Goal: Information Seeking & Learning: Learn about a topic

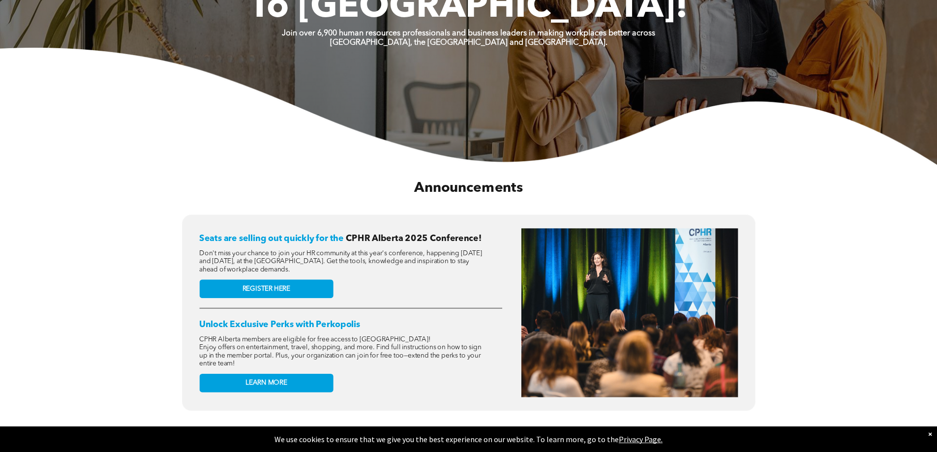
scroll to position [295, 0]
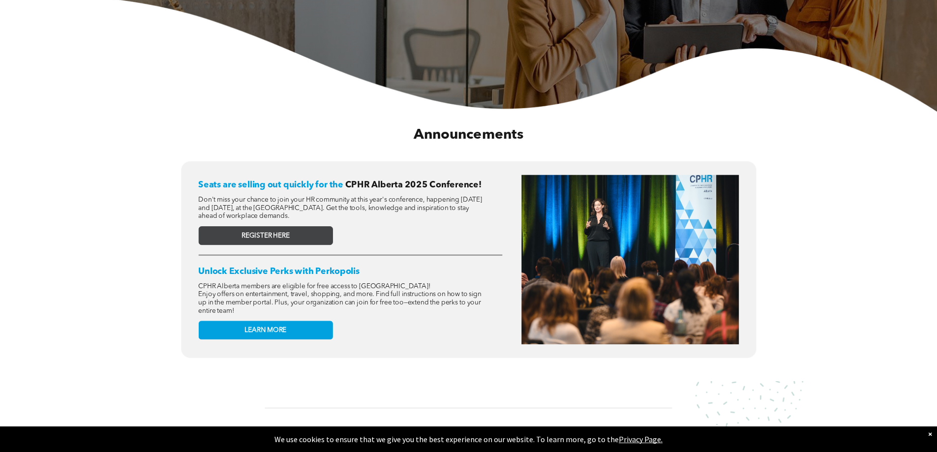
click at [299, 238] on link "REGISTER HERE" at bounding box center [265, 235] width 134 height 19
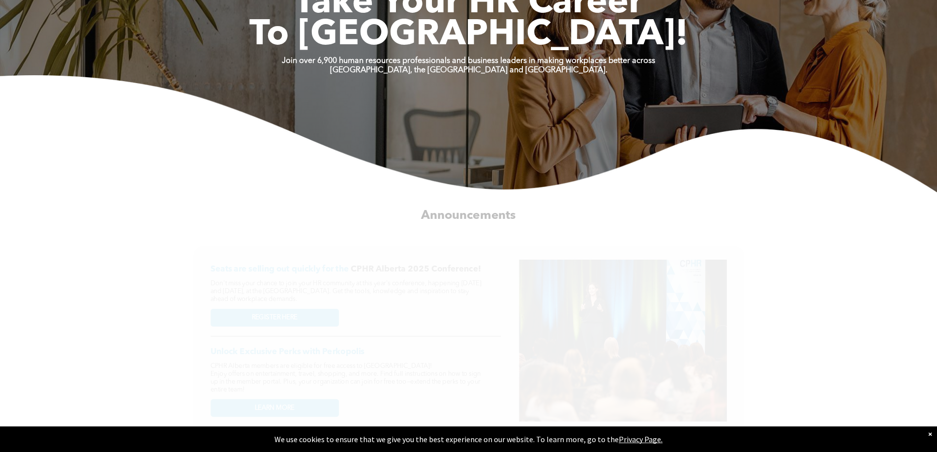
scroll to position [0, 0]
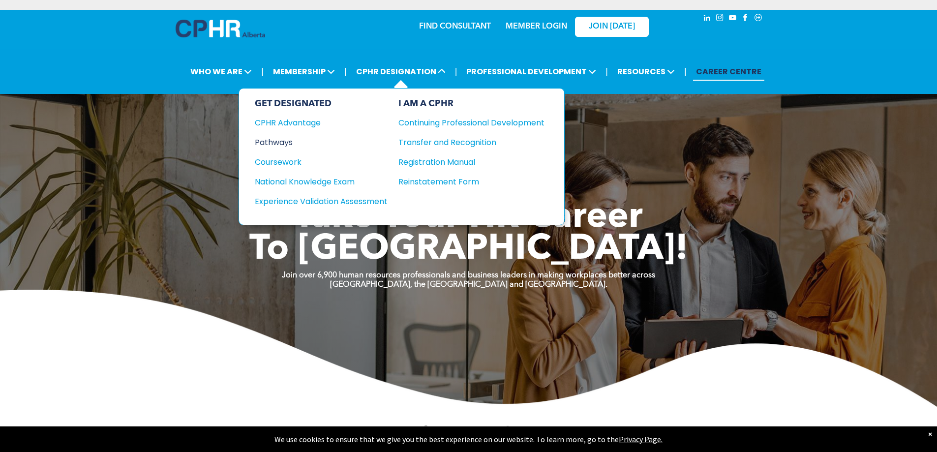
click at [289, 144] on div "Pathways" at bounding box center [315, 142] width 120 height 12
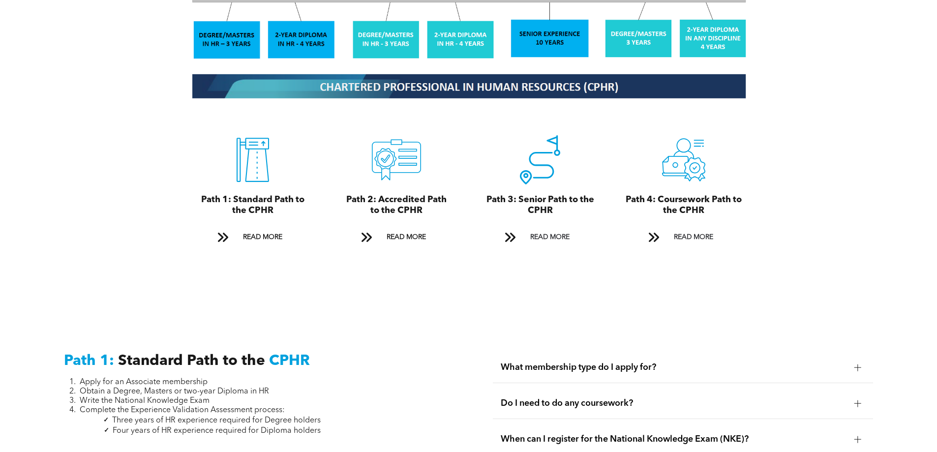
scroll to position [1132, 0]
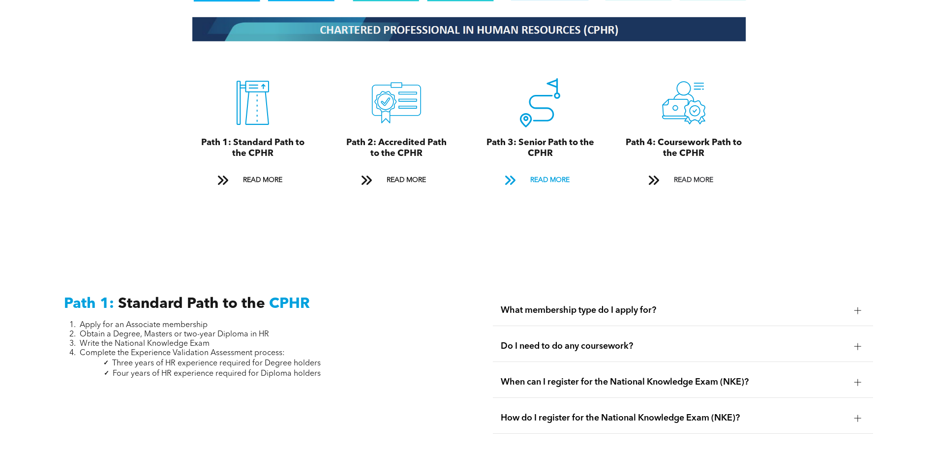
click at [547, 171] on span "READ MORE" at bounding box center [550, 180] width 46 height 18
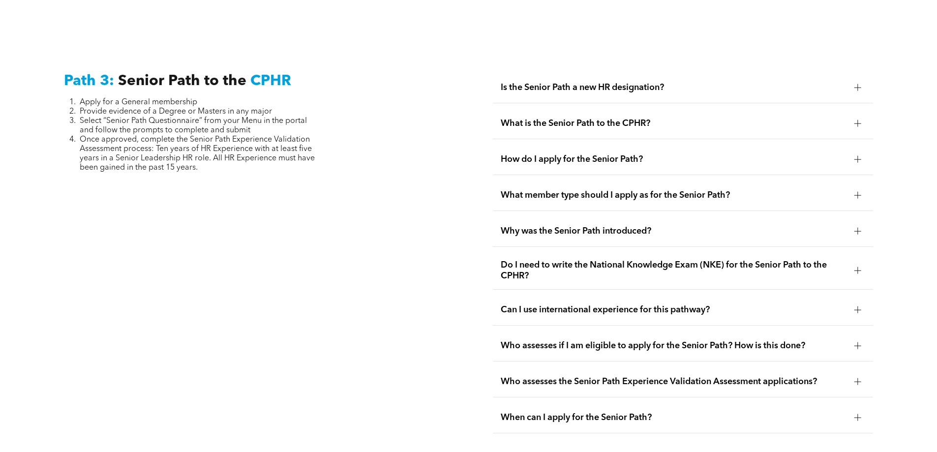
scroll to position [2472, 0]
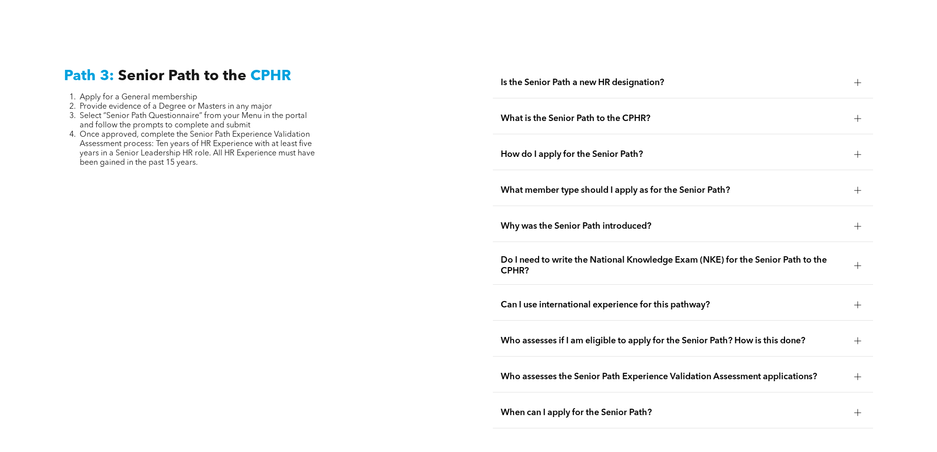
click at [805, 77] on span "Is the Senior Path a new HR designation?" at bounding box center [674, 82] width 346 height 11
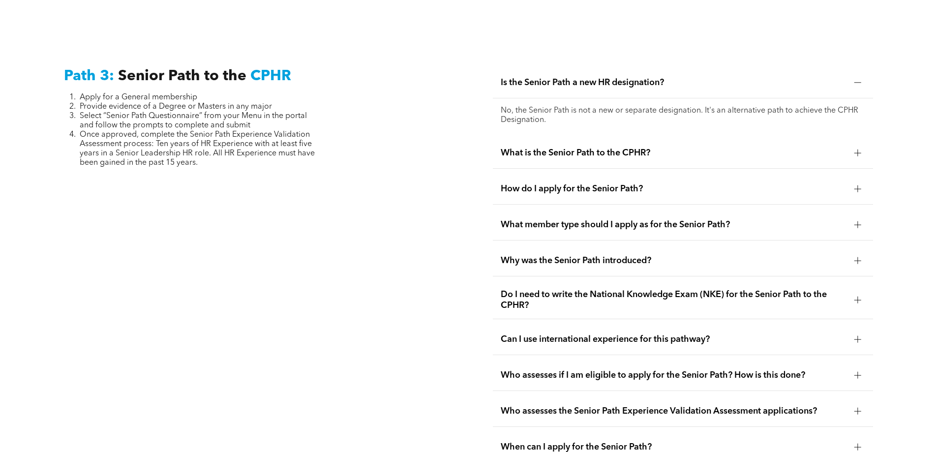
click at [756, 219] on span "What member type should I apply as for the Senior Path?" at bounding box center [674, 224] width 346 height 11
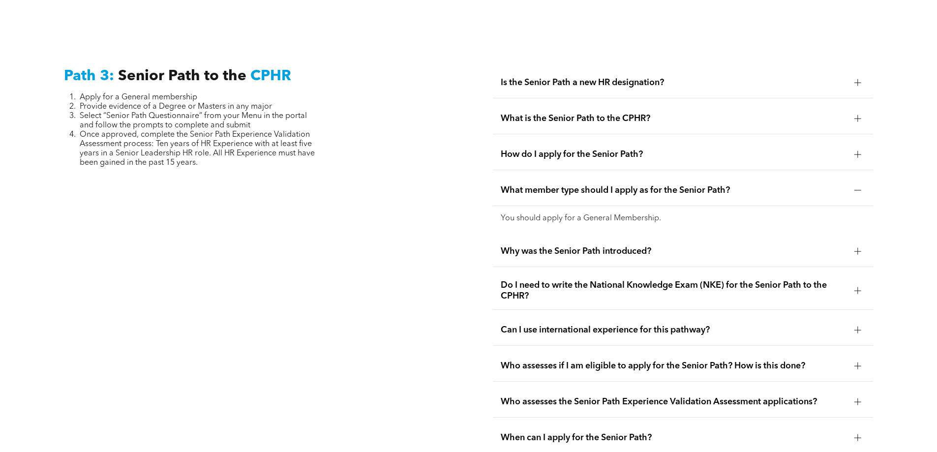
click at [746, 241] on div "Why was the Senior Path introduced?" at bounding box center [683, 251] width 380 height 31
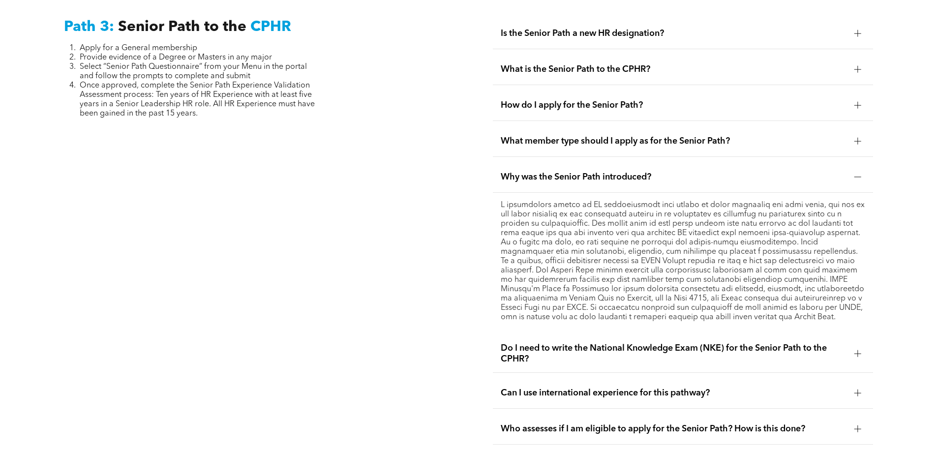
scroll to position [2570, 0]
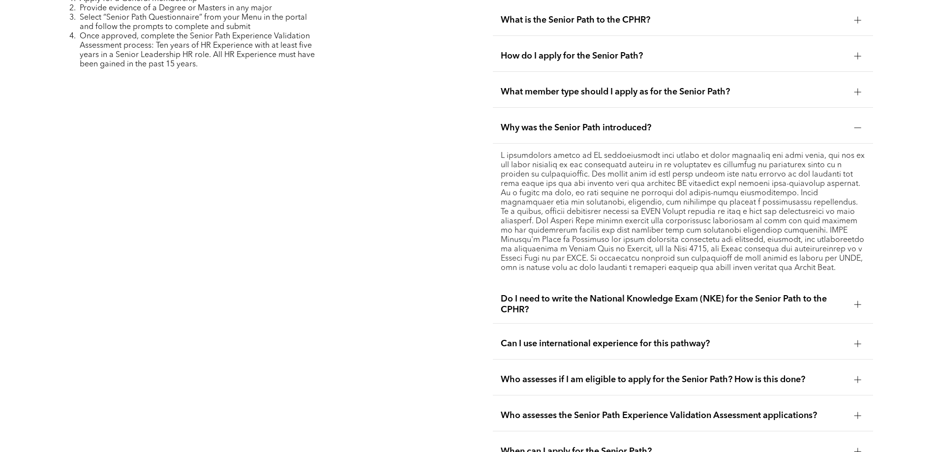
click at [788, 294] on span "Do I need to write the National Knowledge Exam (NKE) for the Senior Path to the…" at bounding box center [674, 305] width 346 height 22
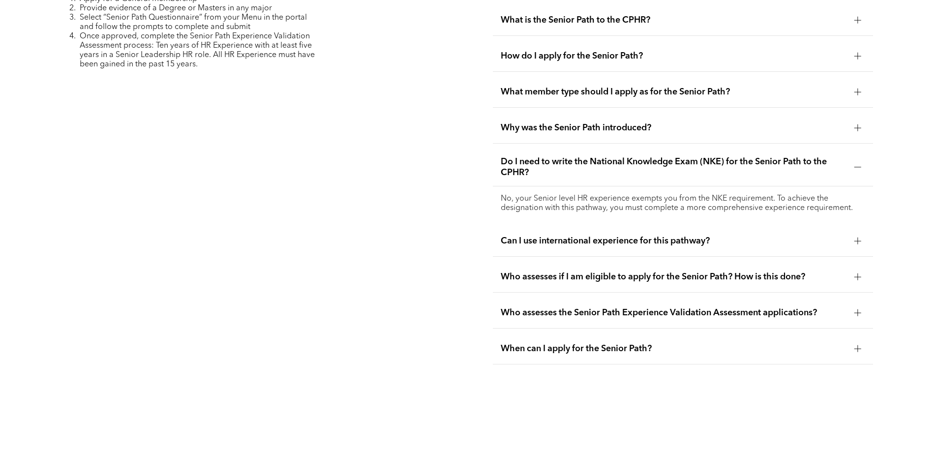
click at [800, 227] on div "Can I use international experience for this pathway?" at bounding box center [683, 241] width 380 height 31
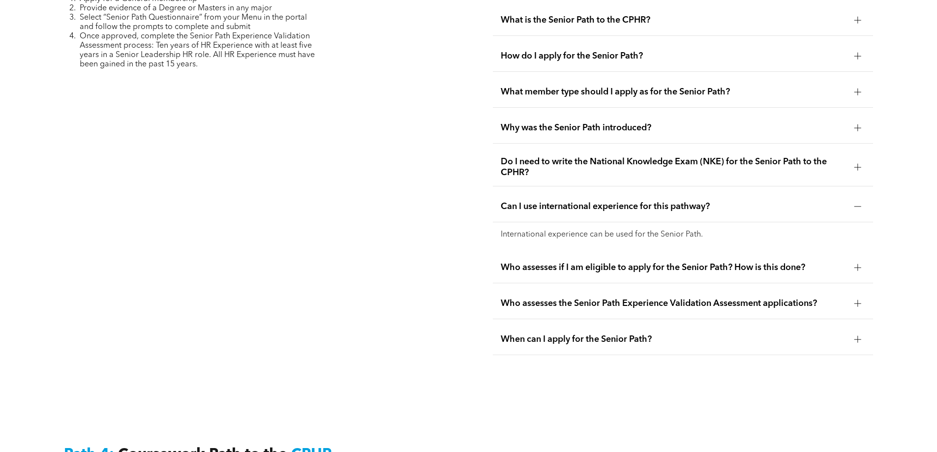
click at [796, 252] on div "Who assesses if I am eligible to apply for the Senior Path? How is this done?" at bounding box center [683, 267] width 380 height 31
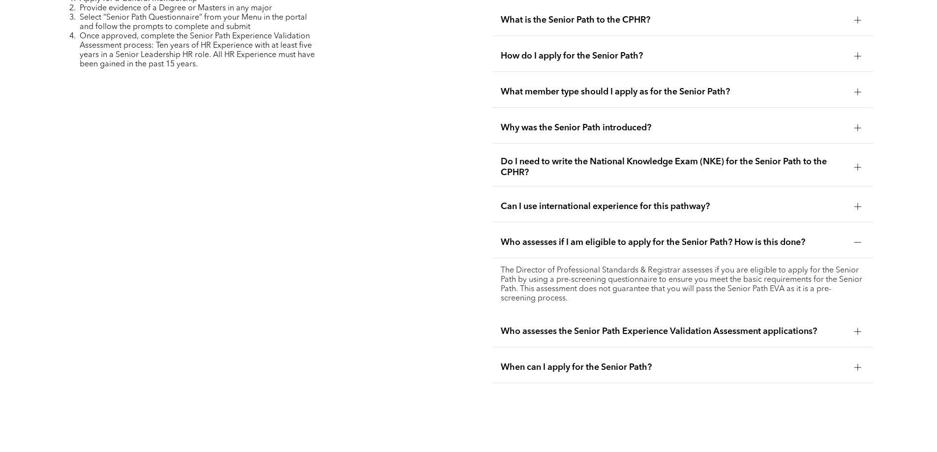
click at [760, 326] on span "Who assesses the Senior Path Experience Validation Assessment applications?" at bounding box center [674, 331] width 346 height 11
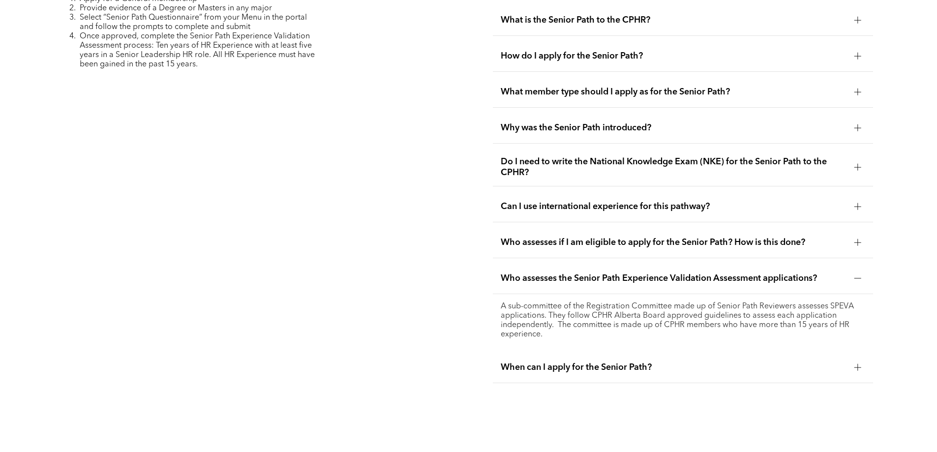
click at [771, 362] on span "When can I apply for the Senior Path?" at bounding box center [674, 367] width 346 height 11
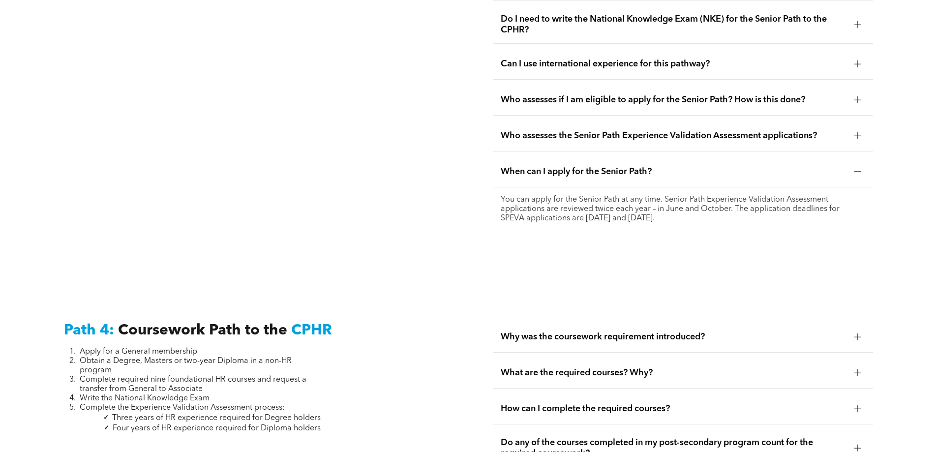
scroll to position [2690, 0]
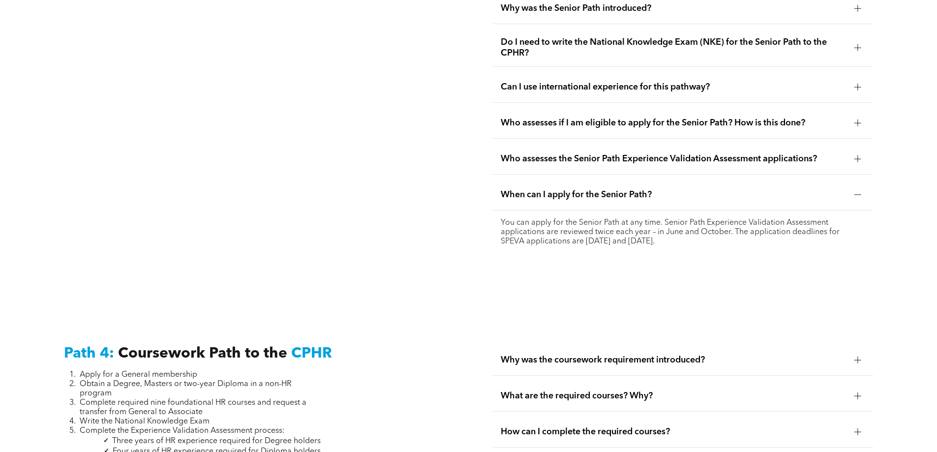
drag, startPoint x: 665, startPoint y: 219, endPoint x: 501, endPoint y: 201, distance: 164.3
click at [501, 218] on p "You can apply for the Senior Path at any time. Senior Path Experience Validatio…" at bounding box center [683, 232] width 365 height 28
copy p "You can apply for the Senior Path at any time. Senior Path Experience Validatio…"
